Goal: Information Seeking & Learning: Find specific fact

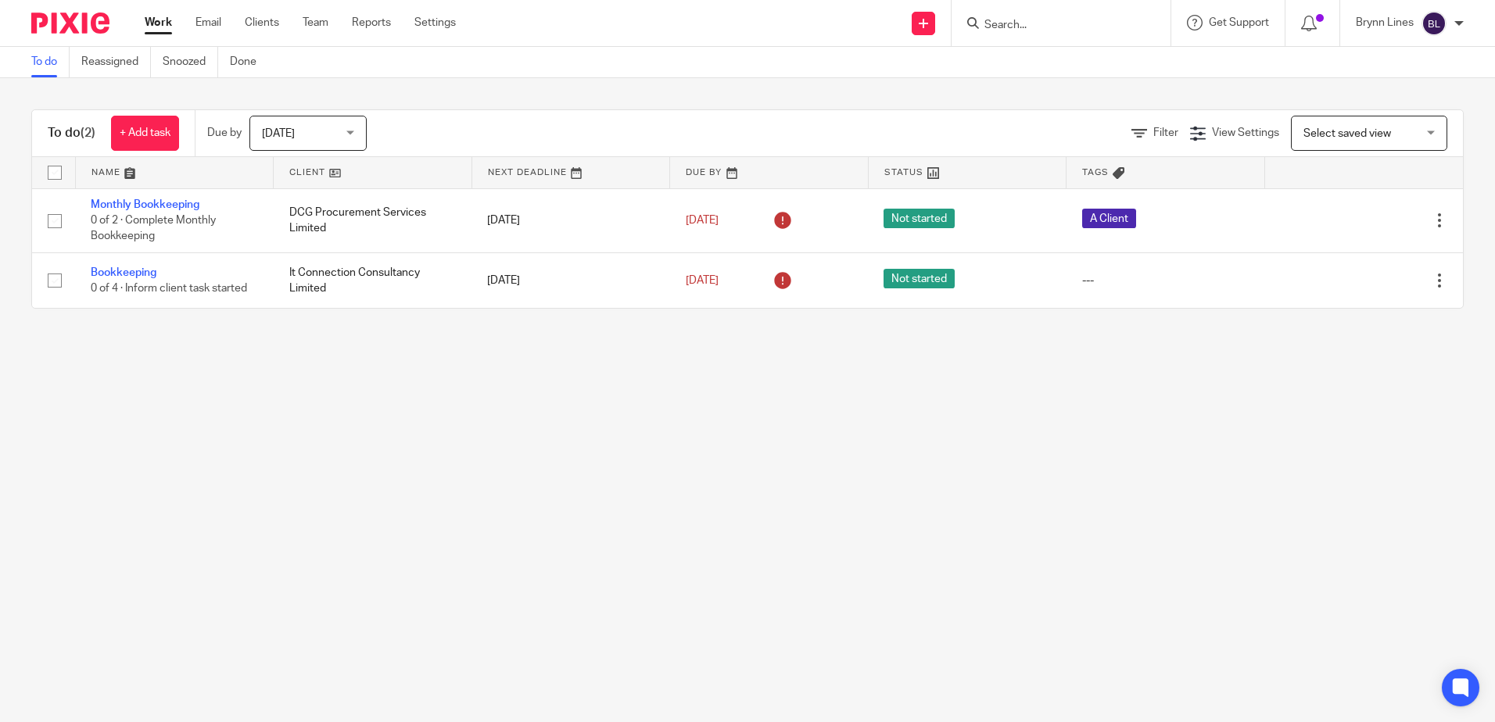
click at [1012, 21] on input "Search" at bounding box center [1053, 26] width 141 height 14
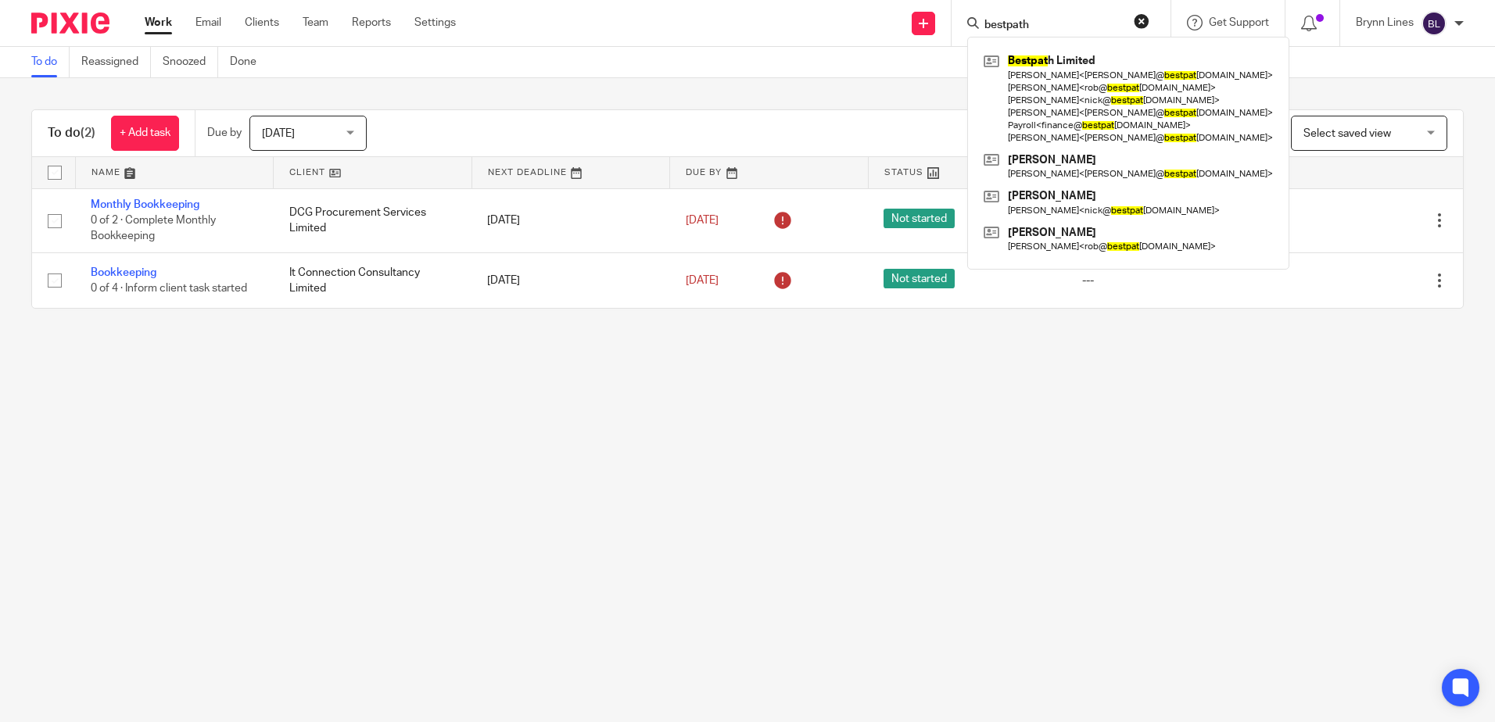
type input "bestpath"
click button "submit" at bounding box center [0, 0] width 0 height 0
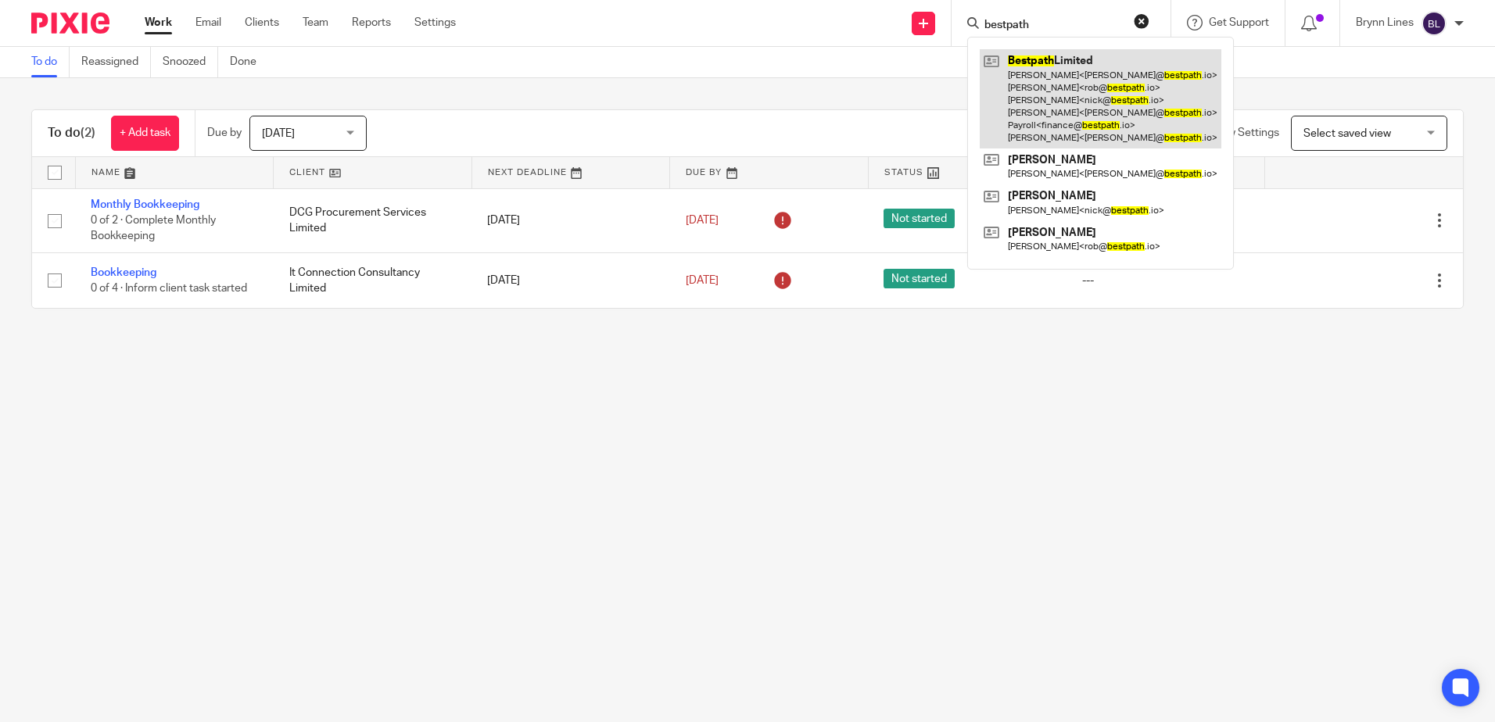
click at [1073, 97] on link at bounding box center [1101, 98] width 242 height 99
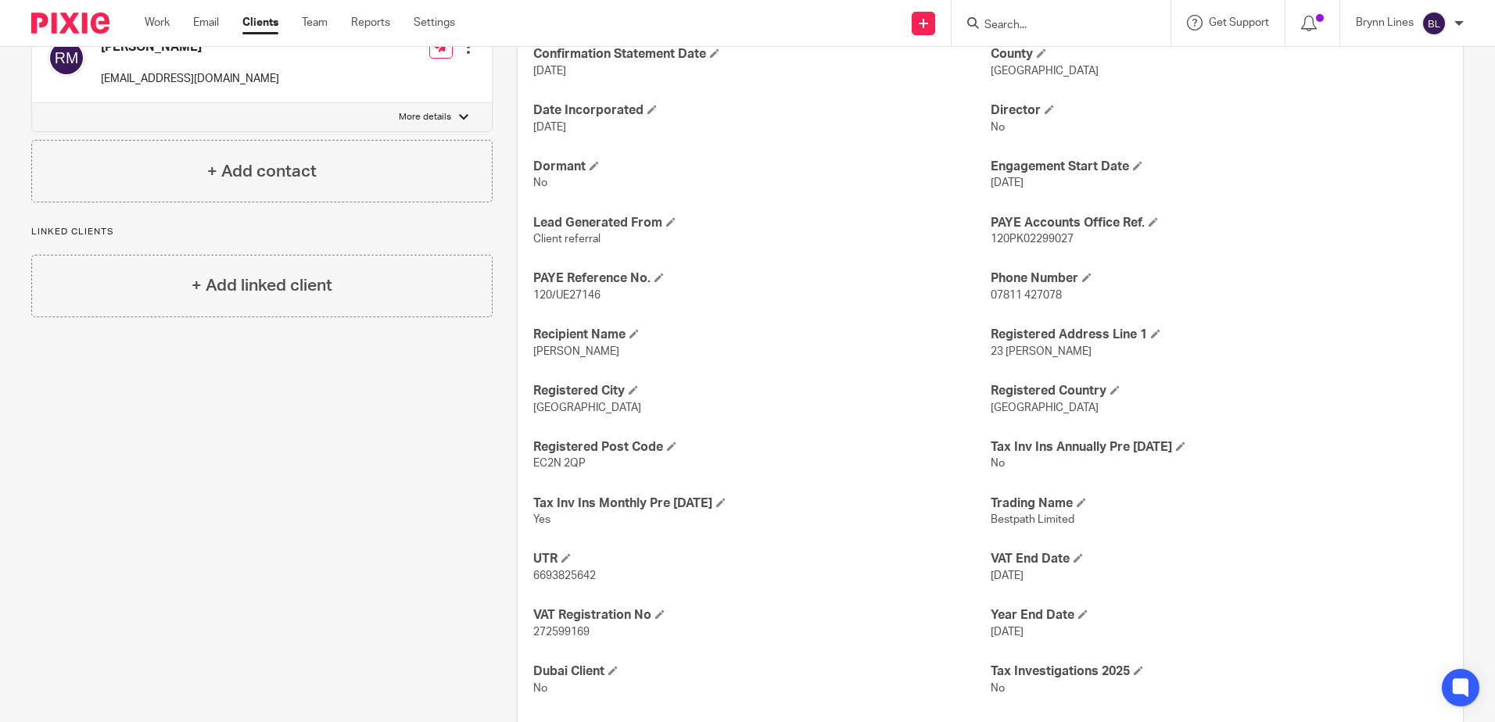
scroll to position [938, 0]
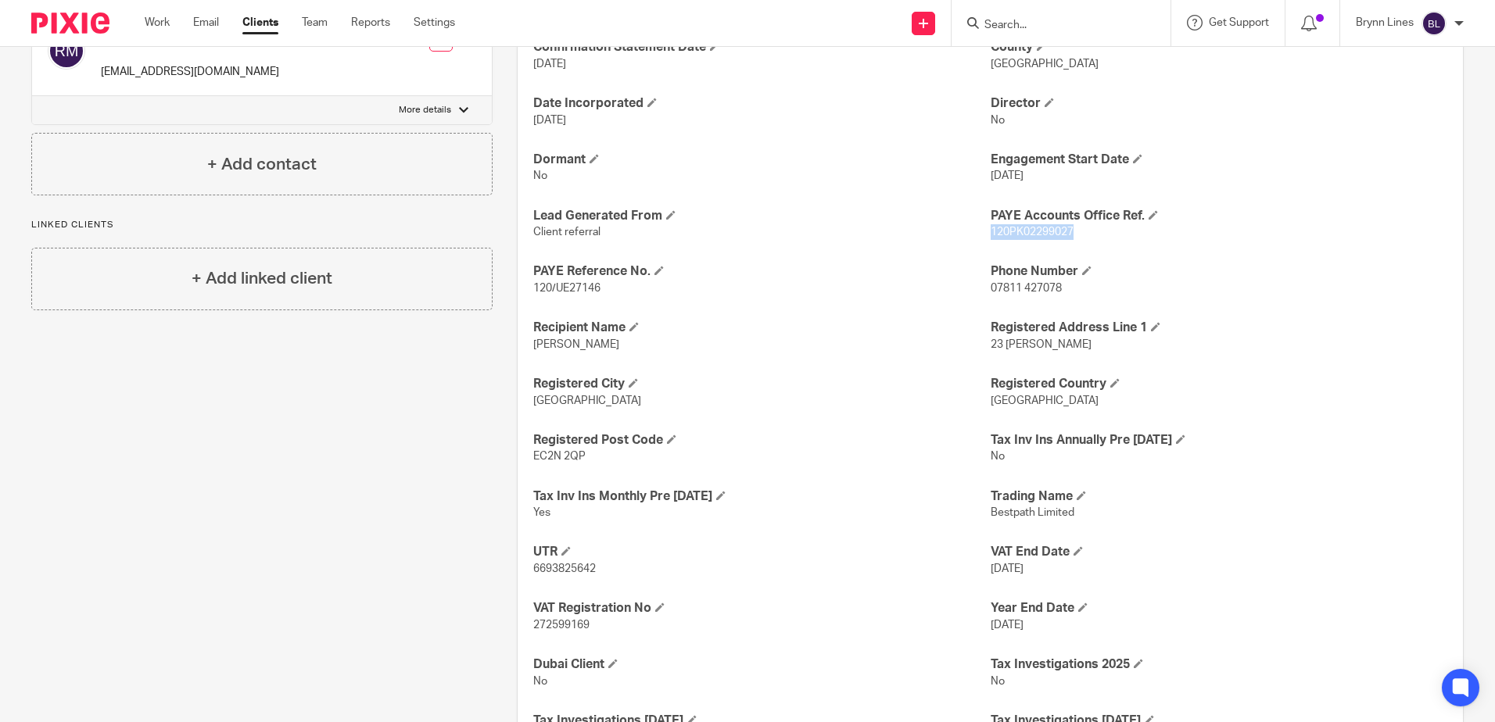
drag, startPoint x: 984, startPoint y: 232, endPoint x: 1075, endPoint y: 235, distance: 90.7
click at [1075, 235] on p "120PK02299027" at bounding box center [1218, 232] width 457 height 16
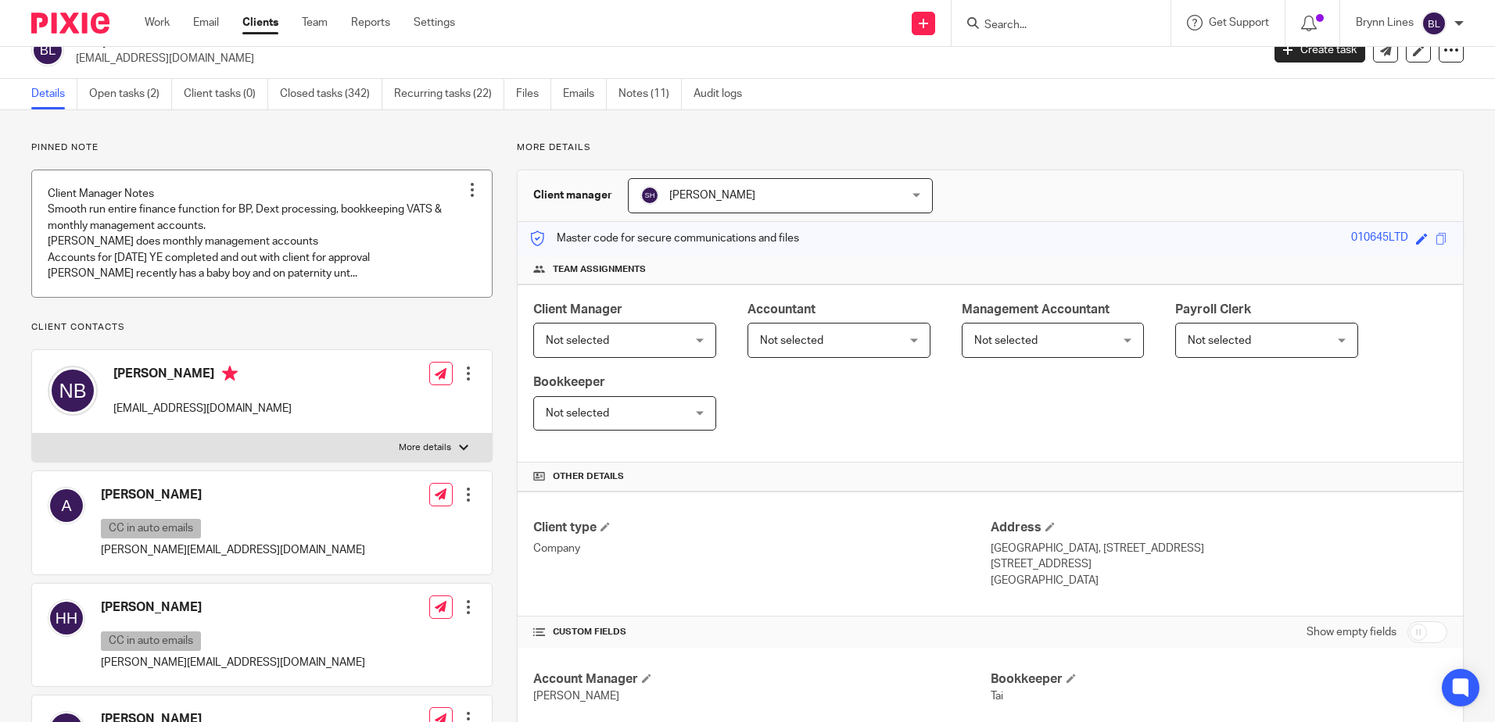
scroll to position [0, 0]
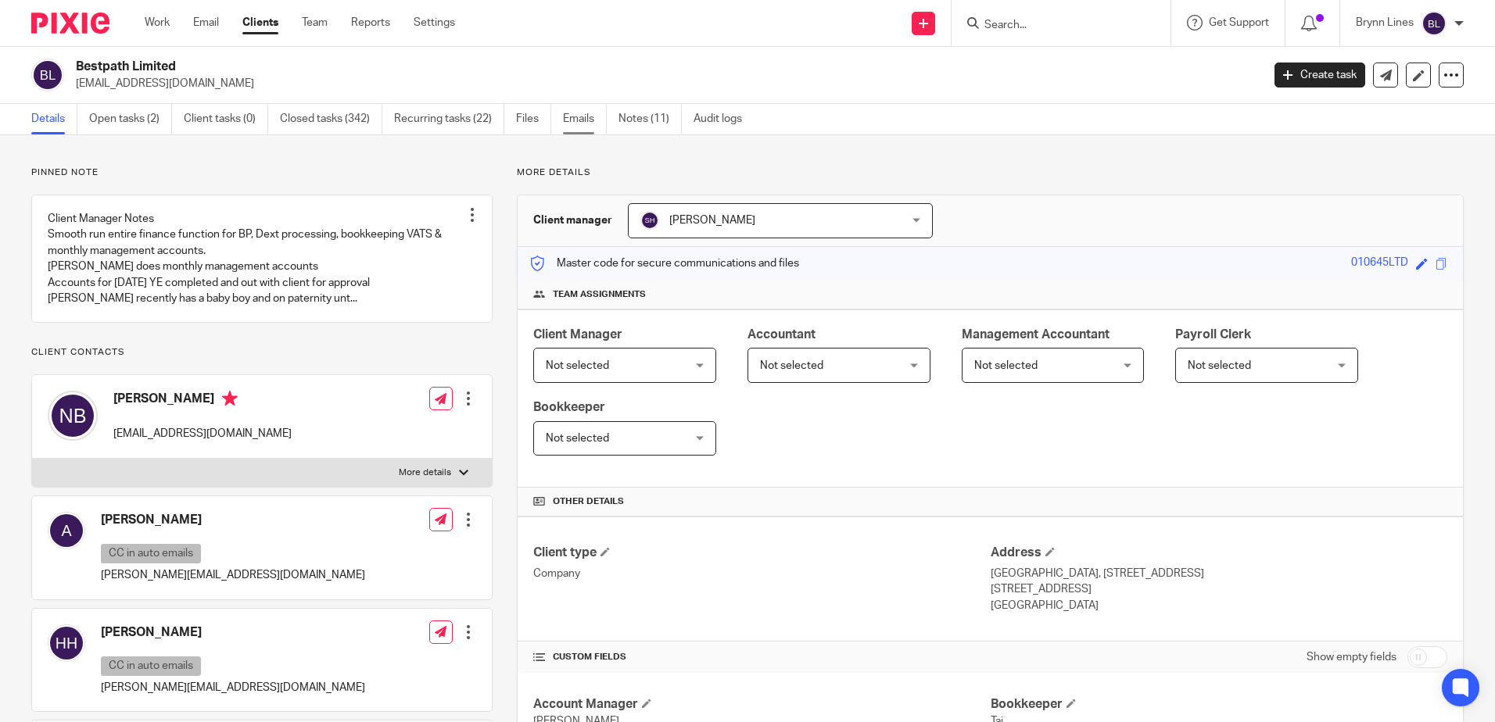
drag, startPoint x: 587, startPoint y: 113, endPoint x: 575, endPoint y: 116, distance: 12.9
click at [587, 113] on link "Emails" at bounding box center [585, 119] width 44 height 30
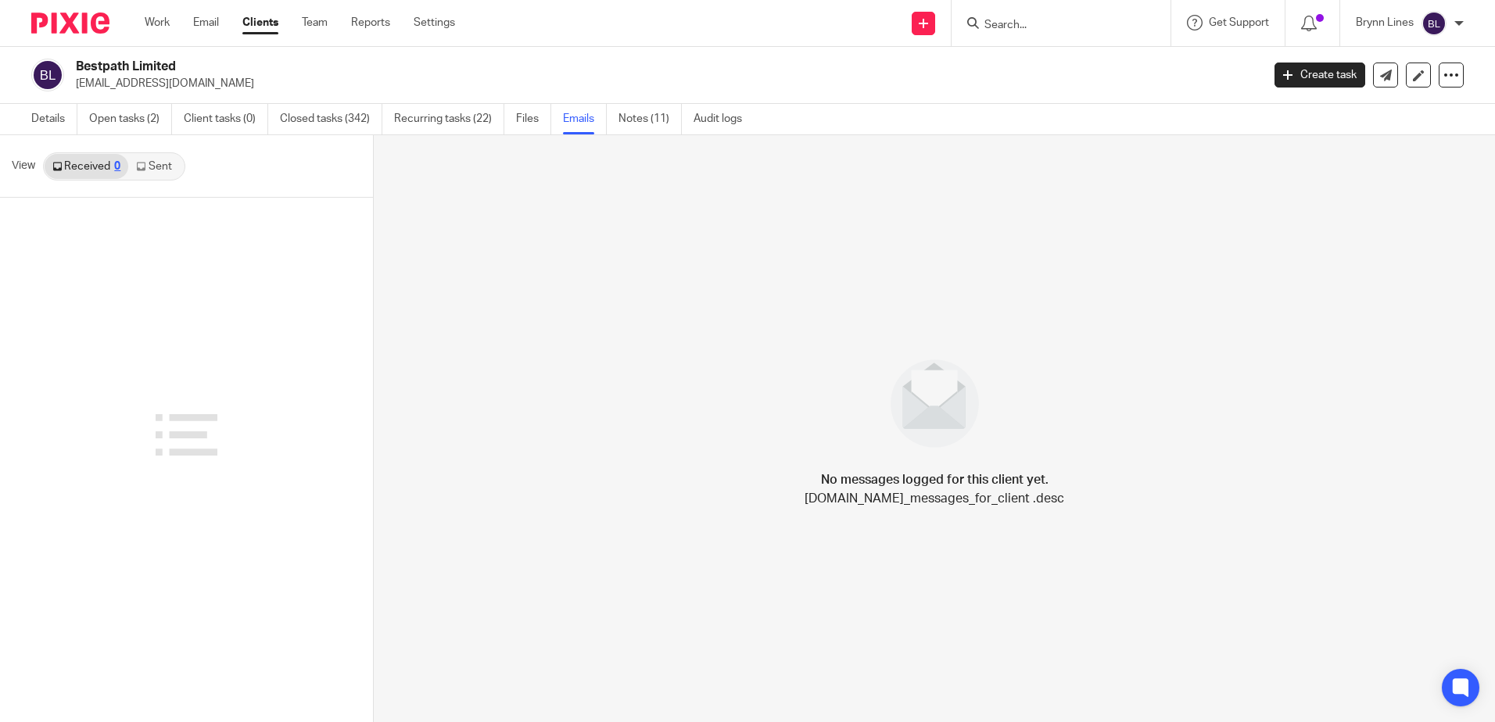
click at [156, 159] on link "Sent" at bounding box center [155, 166] width 55 height 25
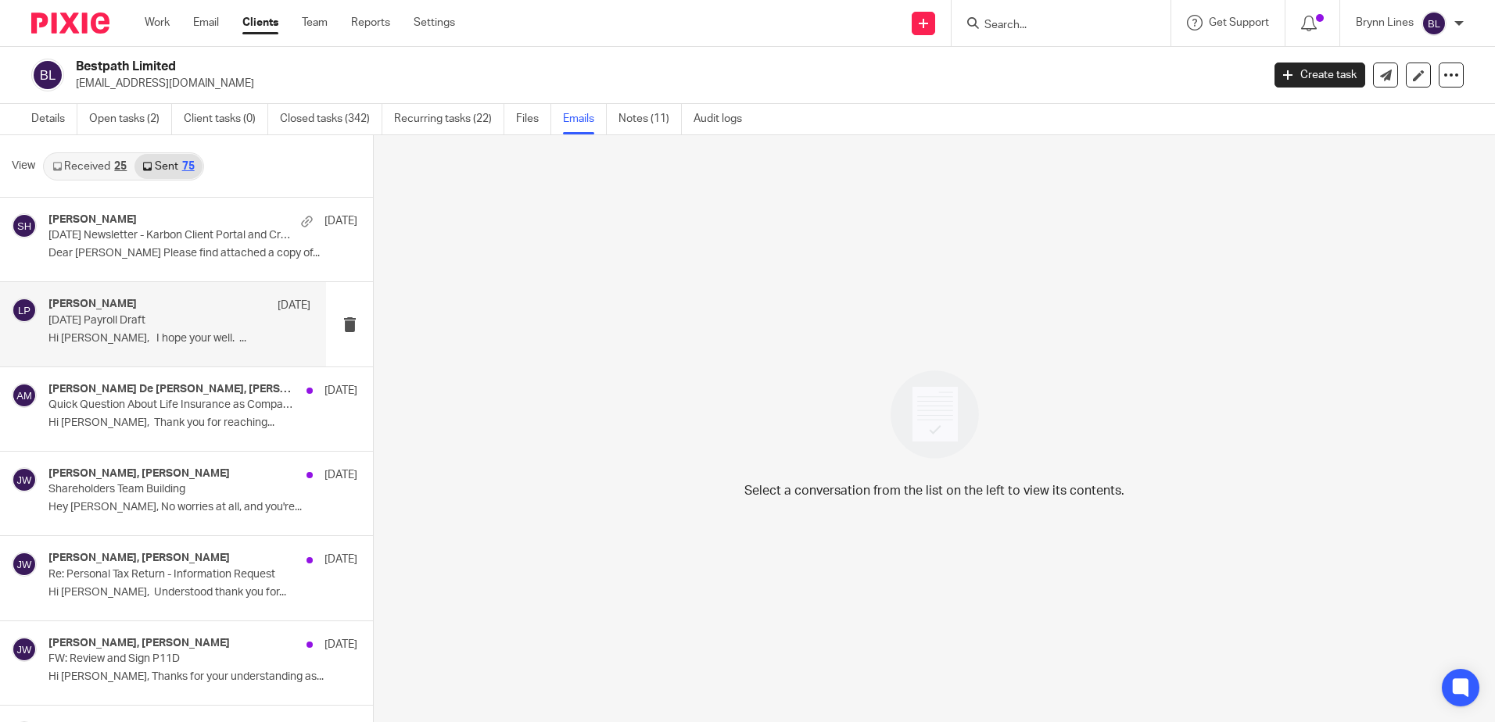
click at [145, 324] on p "[DATE] Payroll Draft" at bounding box center [153, 320] width 210 height 13
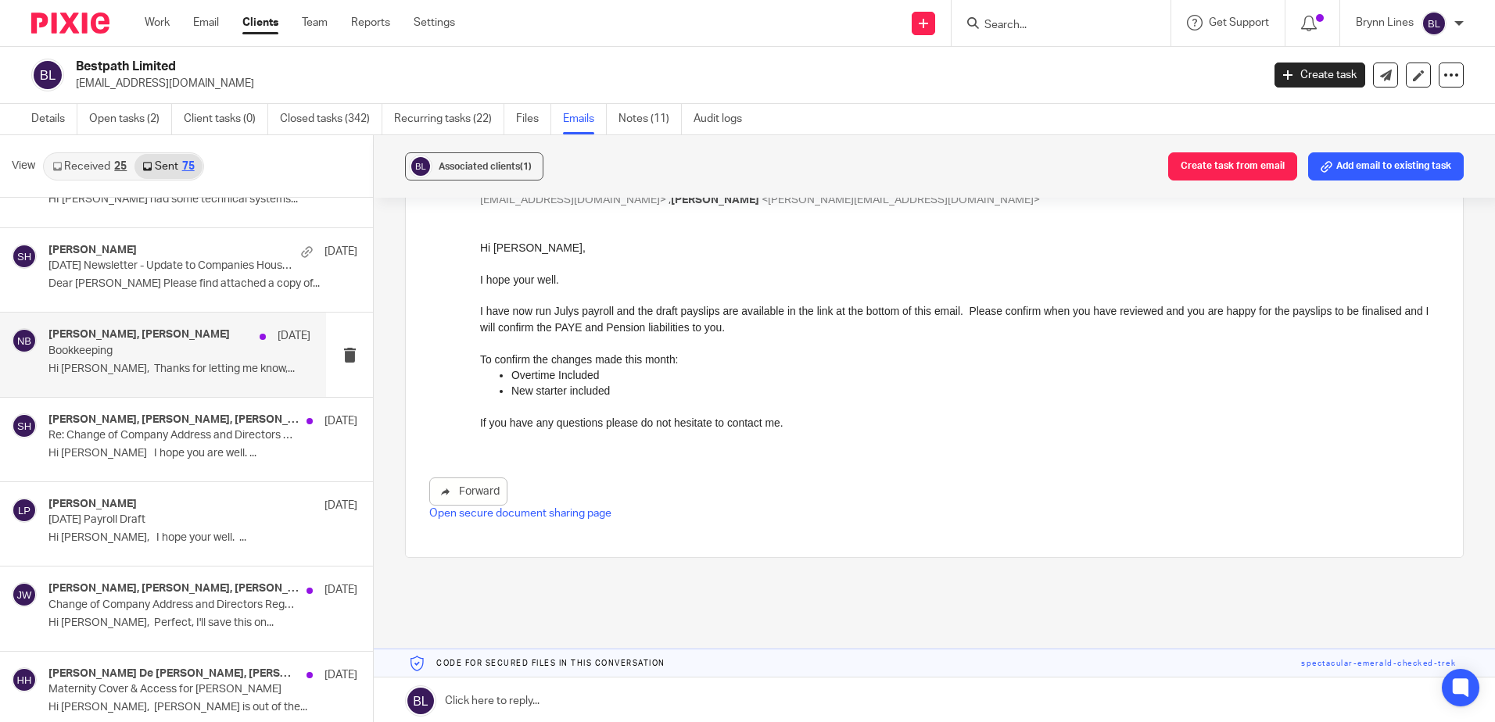
scroll to position [1173, 0]
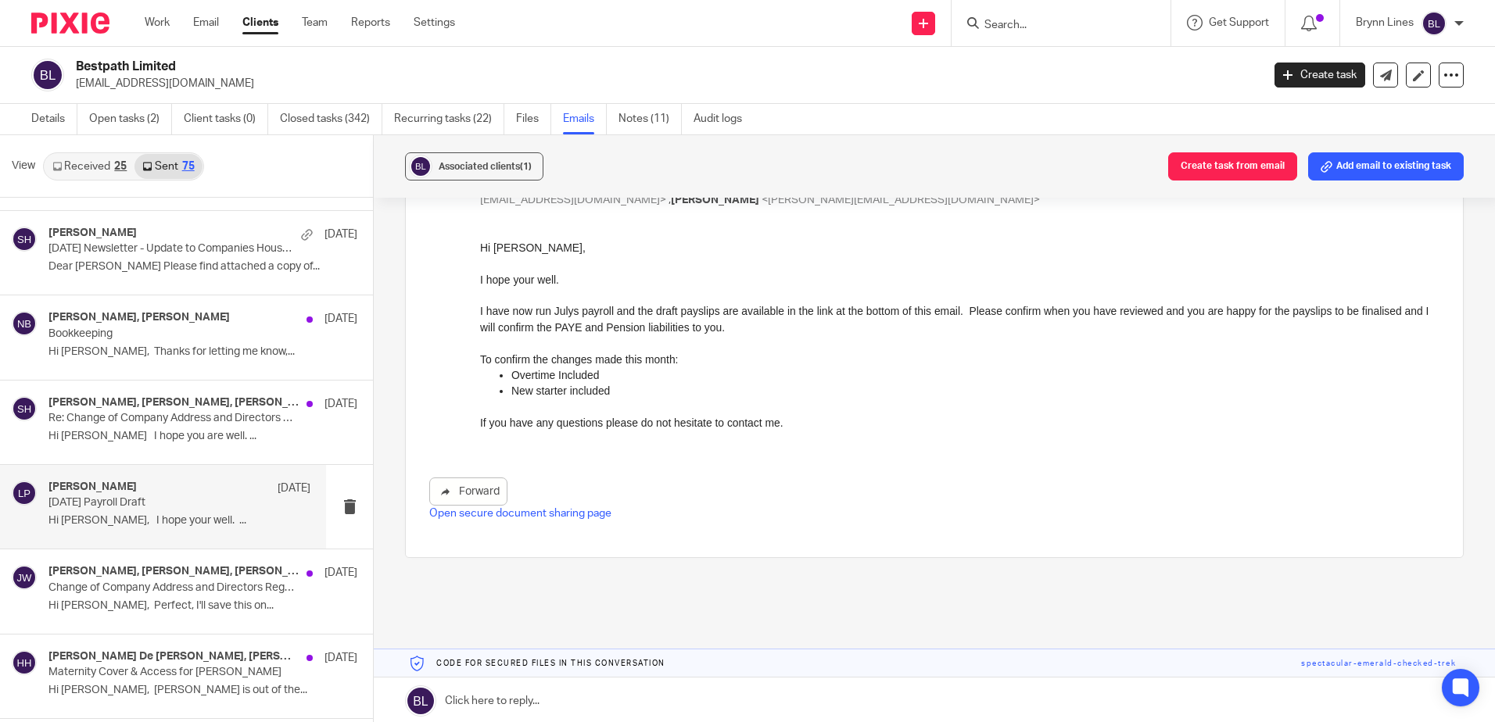
click at [192, 514] on div "Luke Pullen 19 Jun June 2025 Payroll Draft Hi Annalisa, I hope your well. ..." at bounding box center [179, 507] width 262 height 52
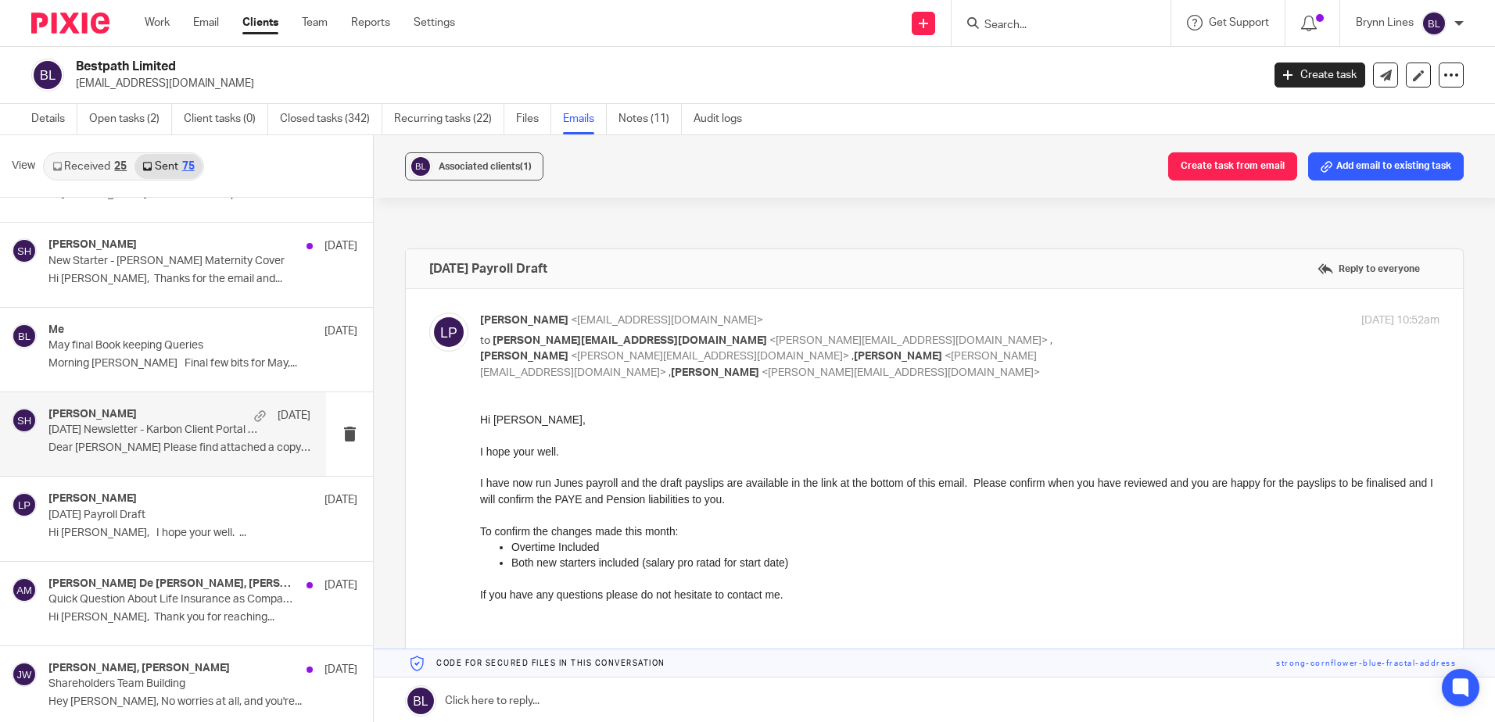
scroll to position [1954, 0]
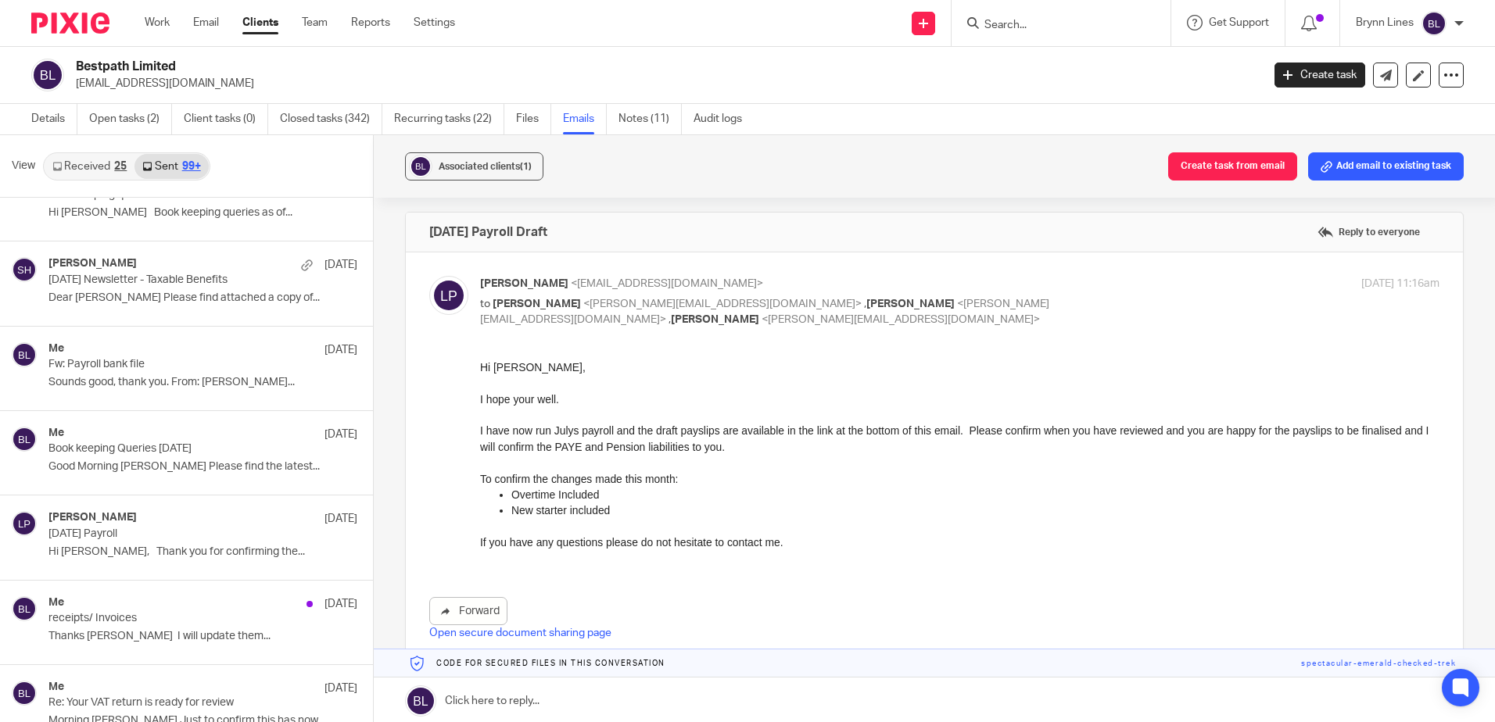
scroll to position [6424, 0]
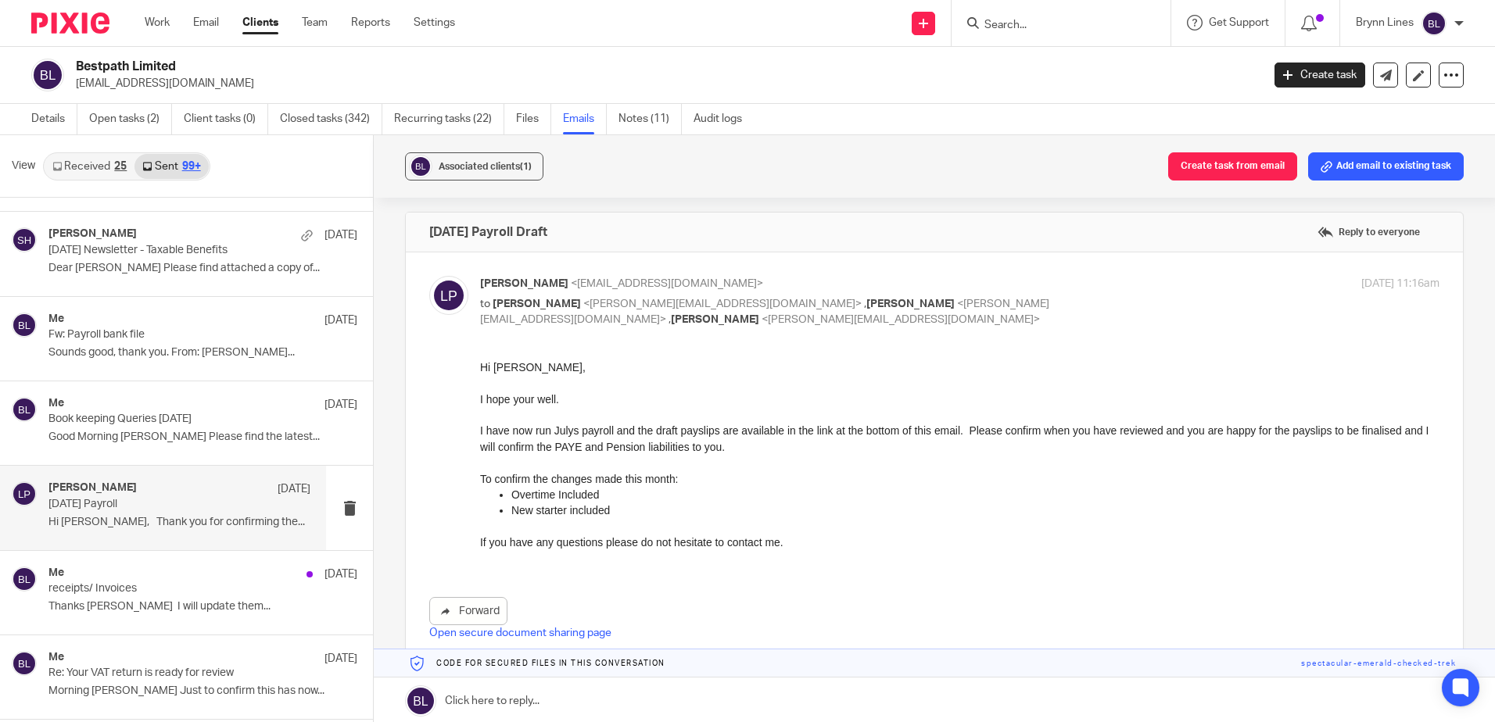
click at [220, 506] on p "May 2025 Payroll" at bounding box center [153, 504] width 210 height 13
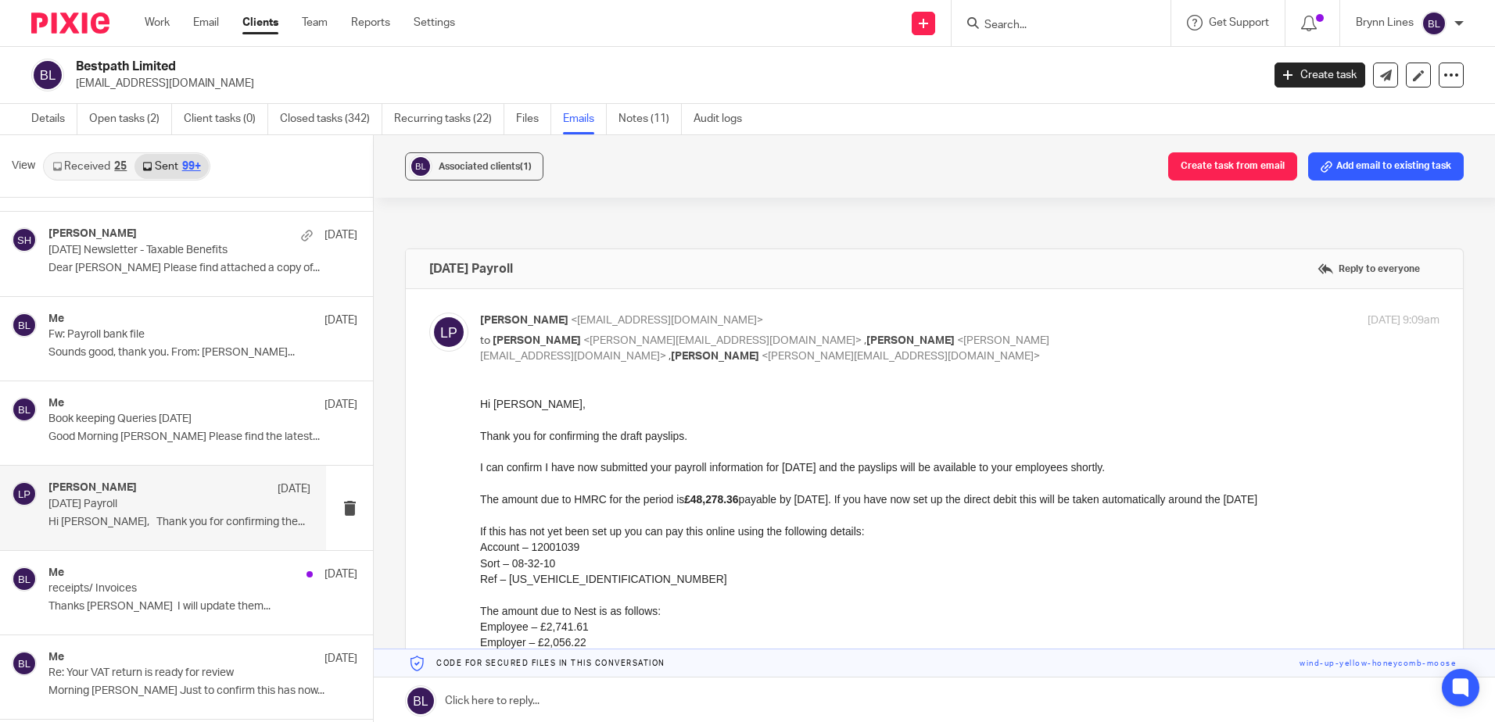
scroll to position [0, 0]
